Goal: Book appointment/travel/reservation

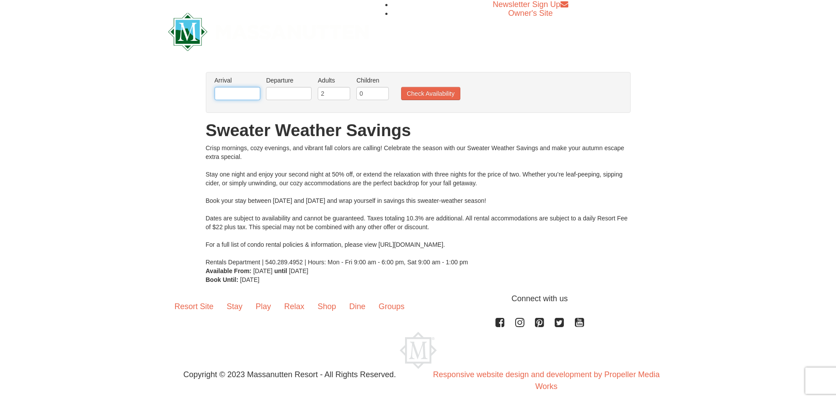
click at [225, 89] on input "text" at bounding box center [238, 93] width 46 height 13
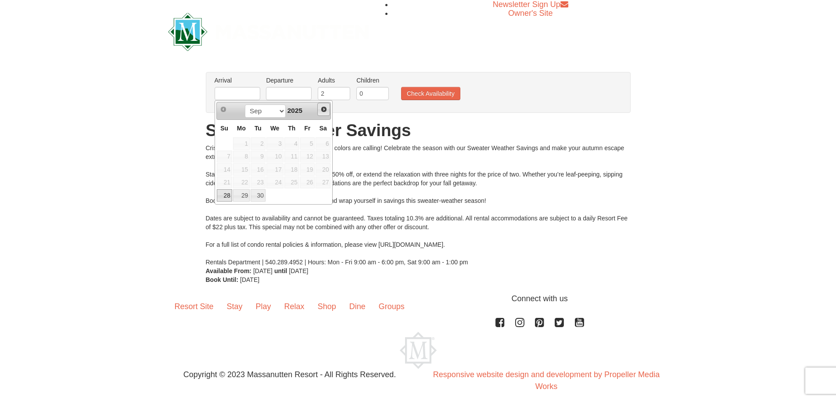
click at [323, 111] on span "Next" at bounding box center [323, 109] width 7 height 7
click at [324, 144] on link "4" at bounding box center [322, 143] width 15 height 12
type input "[DATE]"
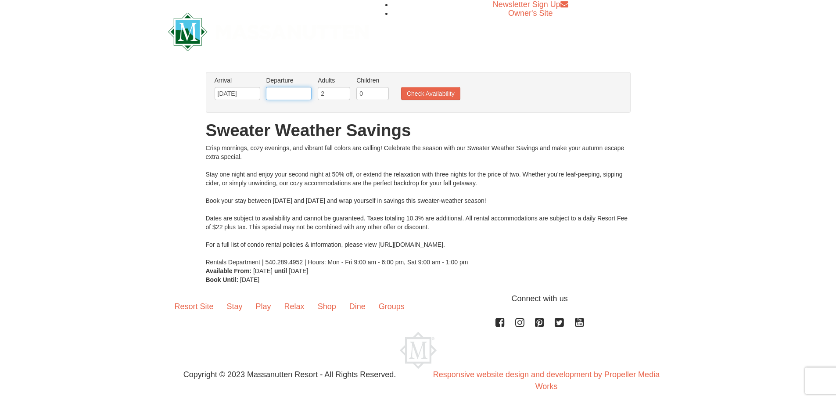
click at [285, 93] on input "text" at bounding box center [289, 93] width 46 height 13
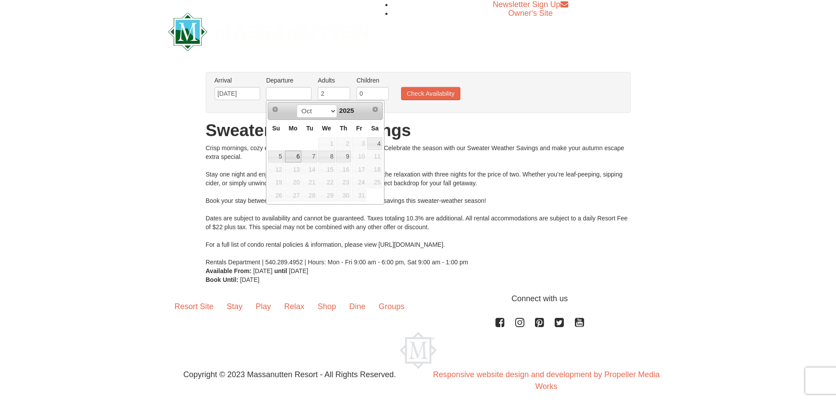
click at [293, 157] on link "6" at bounding box center [293, 156] width 17 height 12
type input "[DATE]"
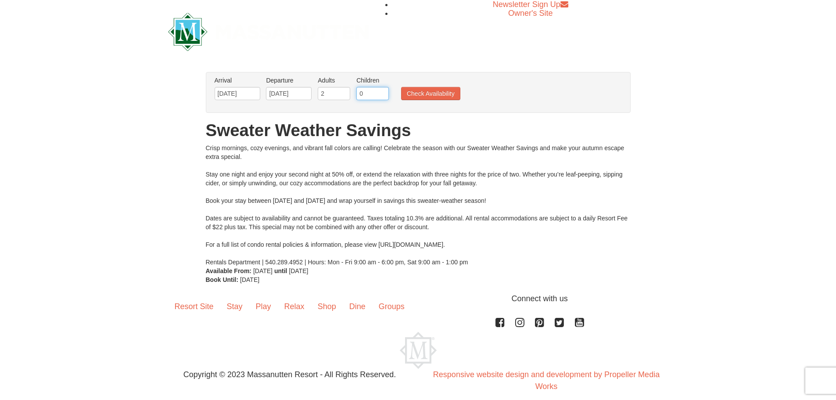
click at [369, 94] on input "0" at bounding box center [372, 93] width 32 height 13
click at [381, 90] on input "1" at bounding box center [372, 93] width 32 height 13
type input "2"
click at [381, 90] on input "2" at bounding box center [372, 93] width 32 height 13
click at [429, 90] on button "Check Availability" at bounding box center [430, 93] width 59 height 13
